Goal: Communication & Community: Share content

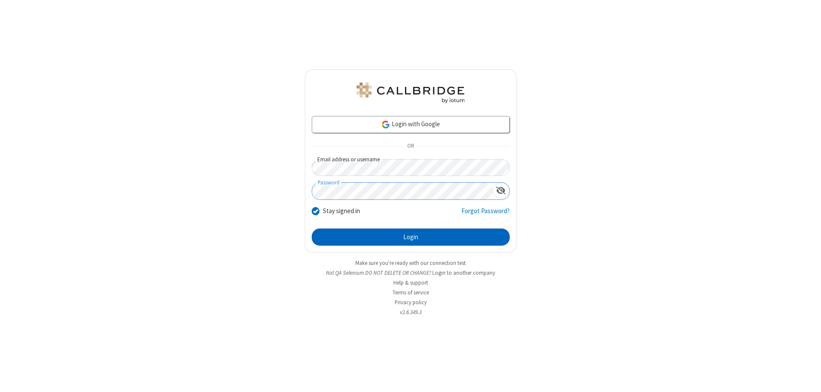
click at [411, 237] on button "Login" at bounding box center [411, 236] width 198 height 17
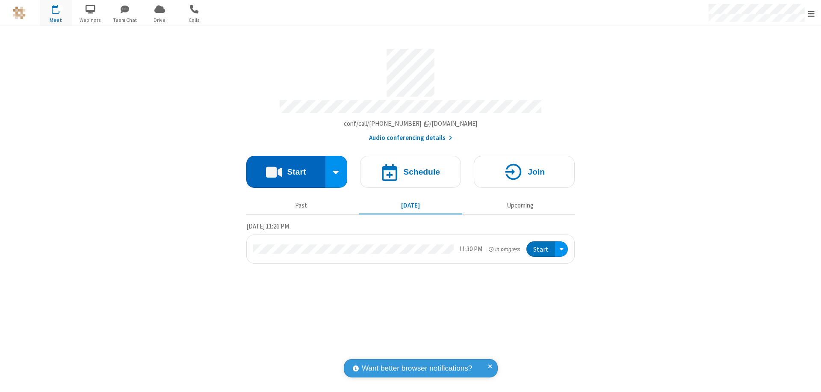
click at [286, 168] on button "Start" at bounding box center [285, 172] width 79 height 32
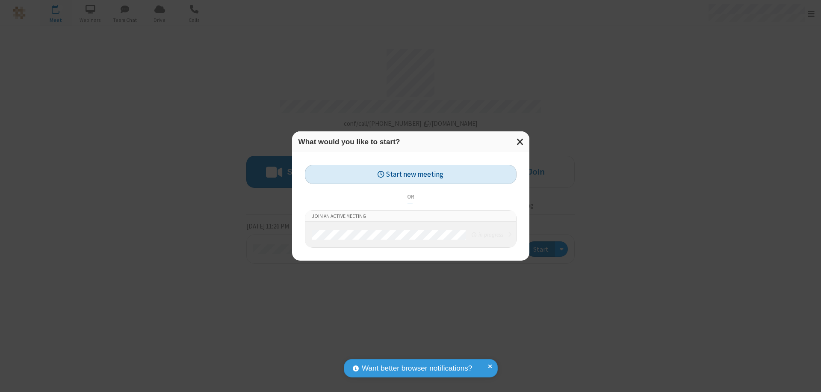
click at [411, 174] on button "Start new meeting" at bounding box center [411, 174] width 212 height 19
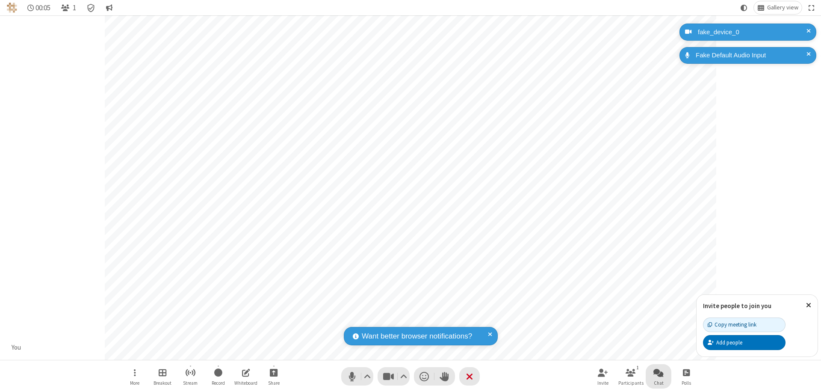
click at [659, 372] on span "Open chat" at bounding box center [659, 372] width 10 height 11
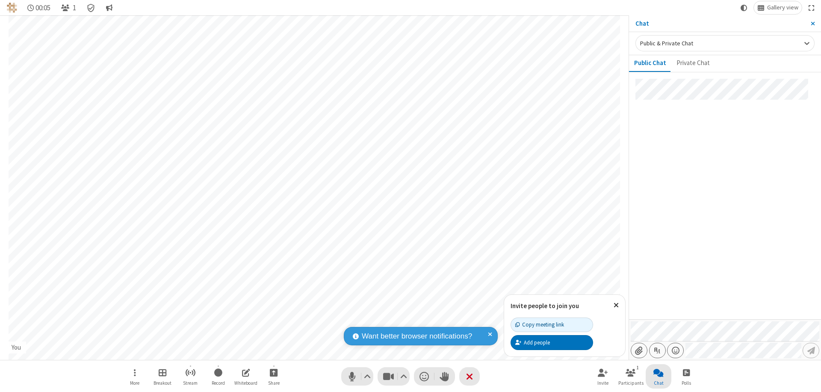
type input "C:\fakepath\doc_test.docx"
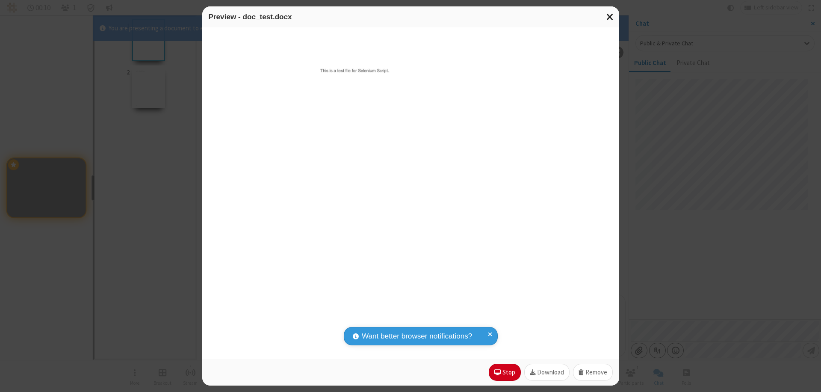
click at [610, 17] on span "Close modal" at bounding box center [611, 16] width 8 height 11
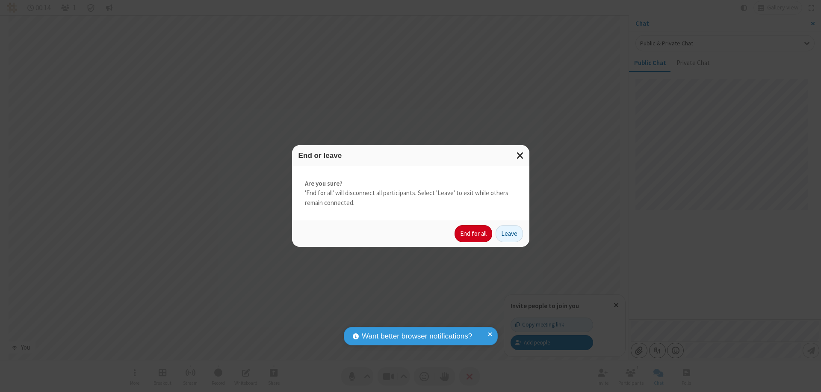
click at [474, 234] on button "End for all" at bounding box center [474, 233] width 38 height 17
